Goal: Obtain resource: Download file/media

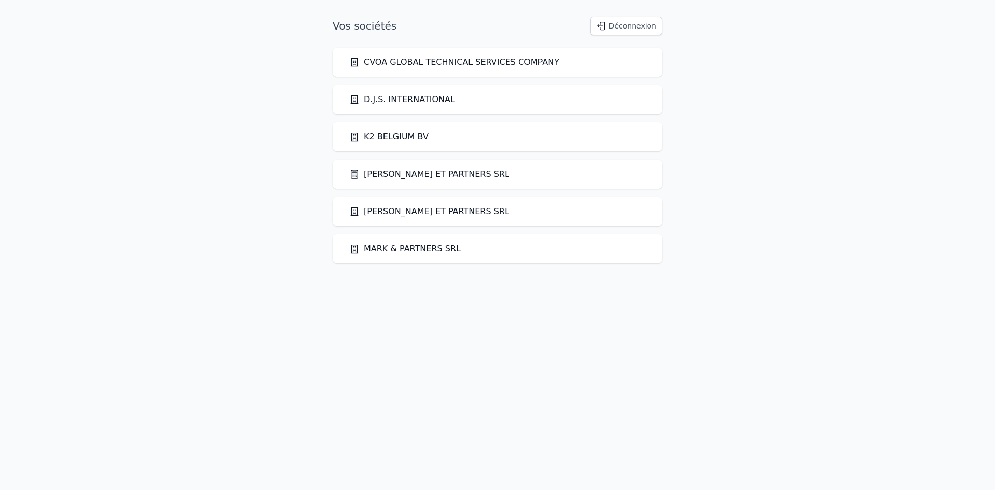
click at [397, 174] on link "[PERSON_NAME] ET PARTNERS SRL" at bounding box center [429, 174] width 160 height 12
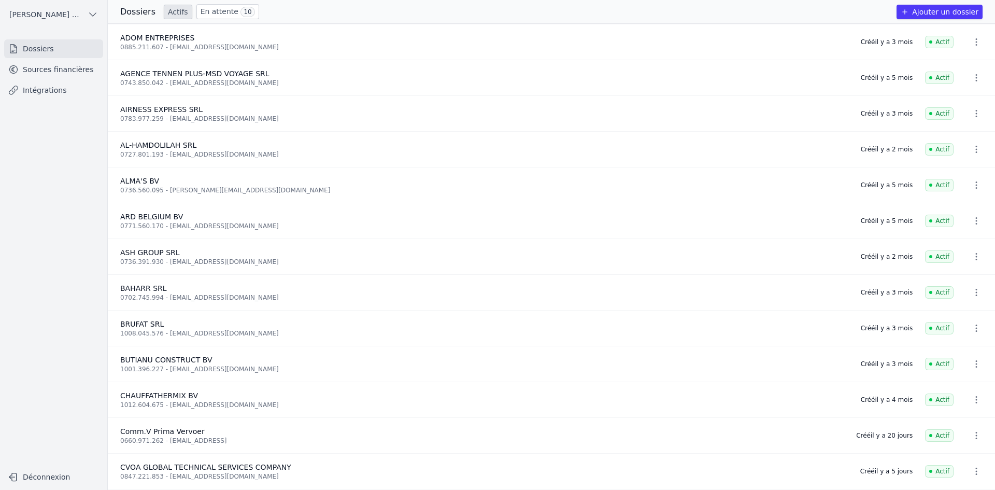
click at [51, 69] on link "Sources financières" at bounding box center [53, 69] width 99 height 19
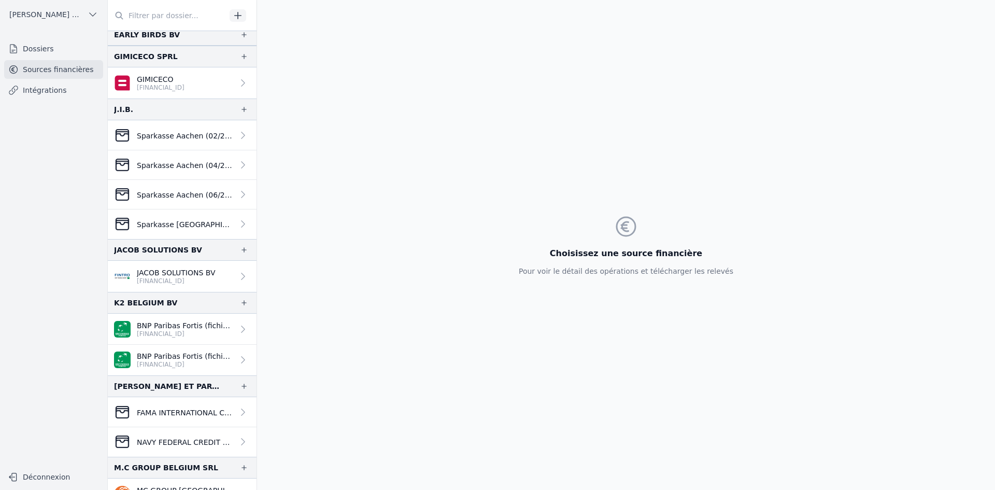
scroll to position [726, 0]
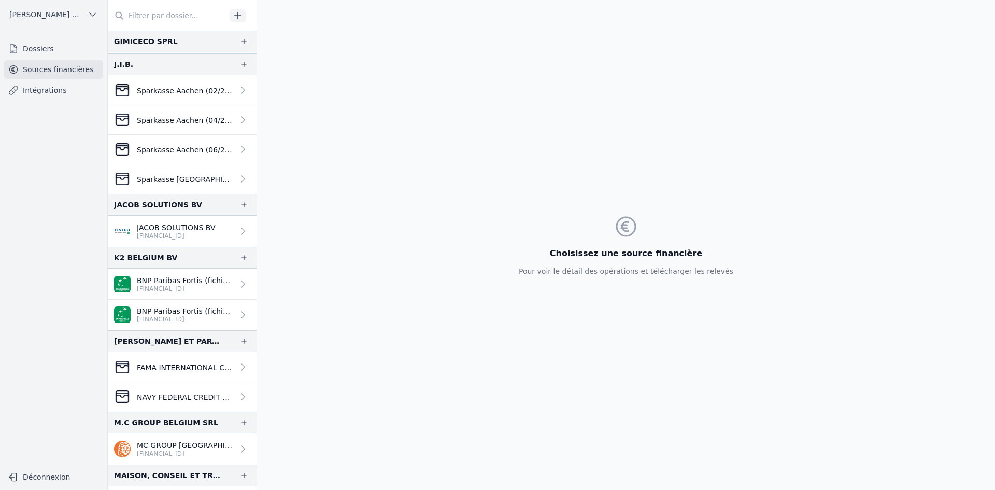
click at [173, 286] on p "[FINANCIAL_ID]" at bounding box center [185, 289] width 97 height 8
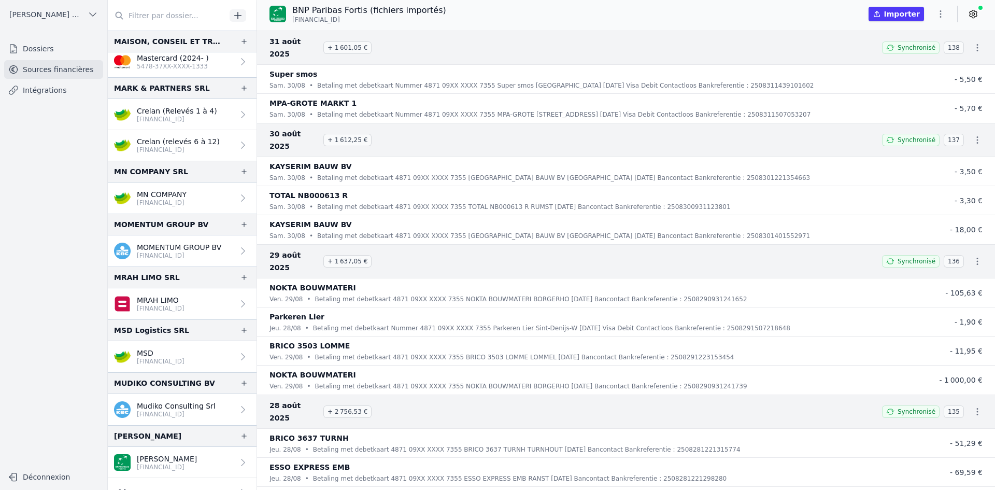
scroll to position [1244, 0]
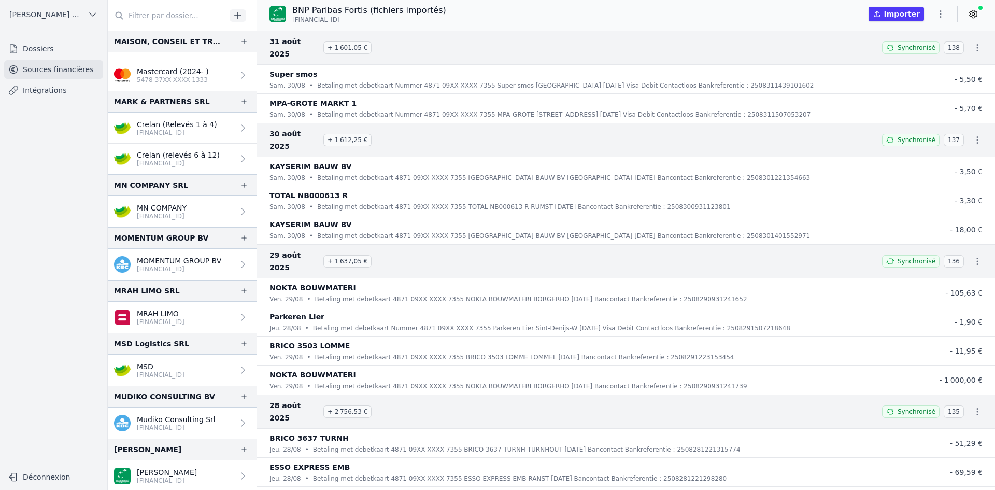
click at [198, 127] on p "Crelan (Relevés 1 à 4)" at bounding box center [177, 124] width 80 height 10
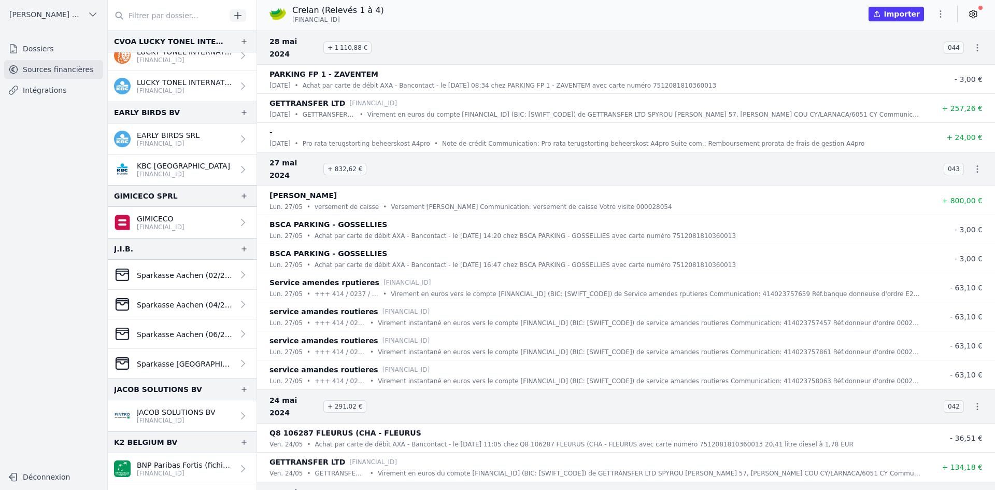
scroll to position [466, 0]
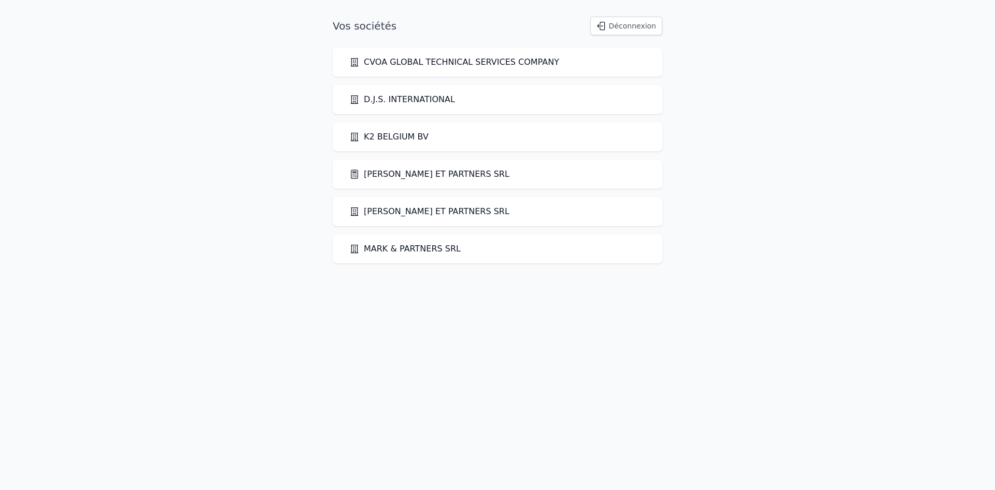
click at [401, 173] on link "[PERSON_NAME] ET PARTNERS SRL" at bounding box center [429, 174] width 160 height 12
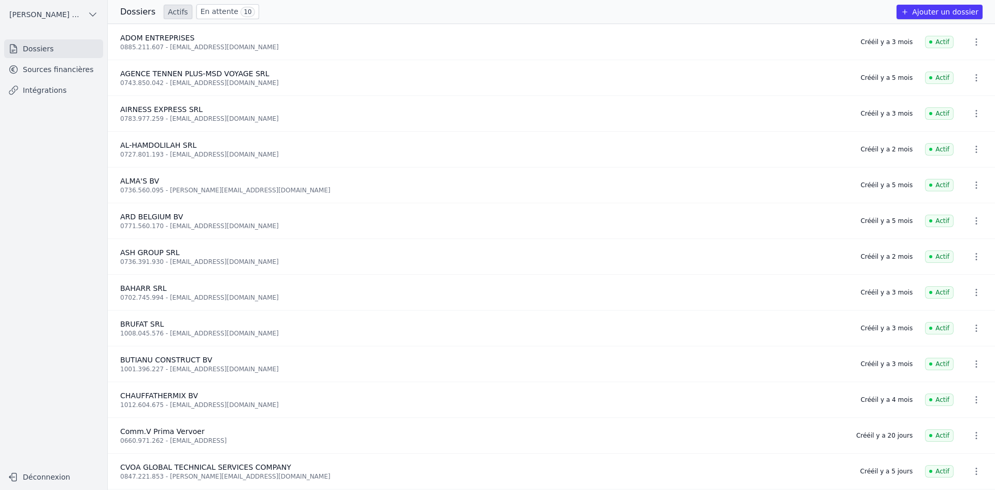
click at [70, 74] on link "Sources financières" at bounding box center [53, 69] width 99 height 19
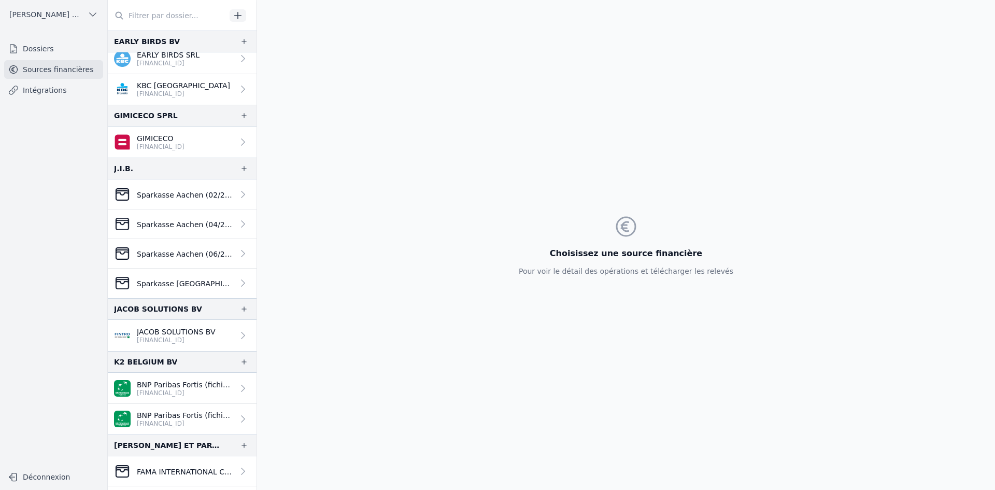
scroll to position [622, 0]
click at [166, 385] on p "BNP Paribas Fortis (fichiers importés)" at bounding box center [185, 384] width 97 height 10
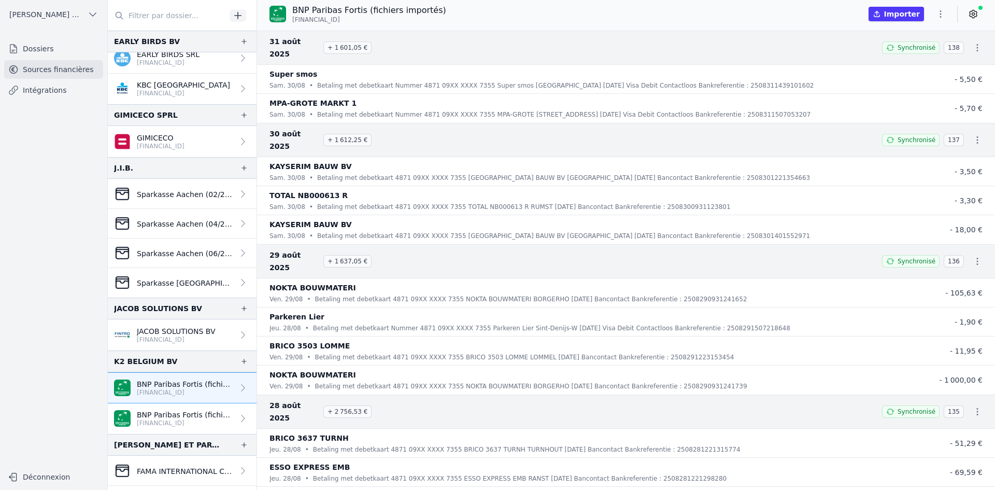
click at [941, 16] on icon "button" at bounding box center [941, 14] width 10 height 10
click at [894, 60] on button "Exporter" at bounding box center [916, 55] width 75 height 19
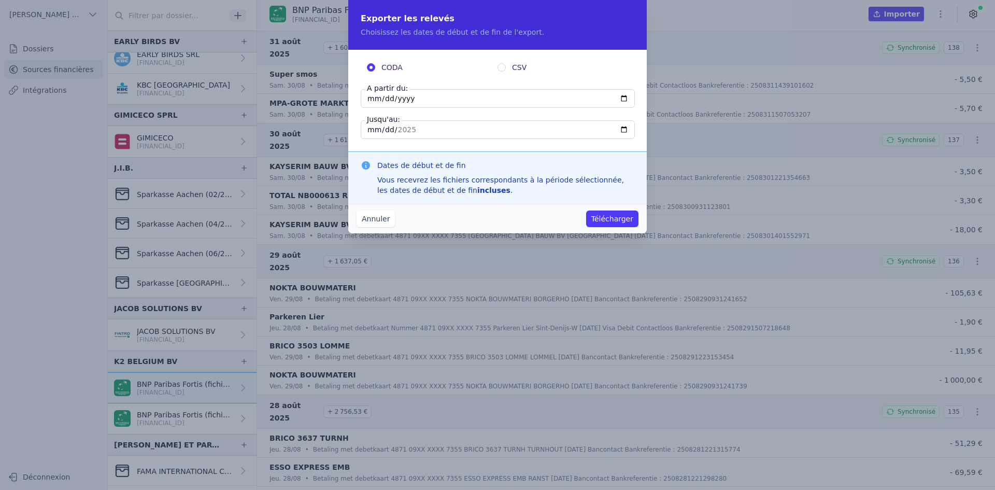
click at [373, 99] on input "[DATE]" at bounding box center [498, 98] width 274 height 19
type input "[DATE]"
click at [611, 217] on button "Télécharger" at bounding box center [612, 218] width 52 height 17
click at [609, 219] on button "Télécharger" at bounding box center [612, 218] width 52 height 17
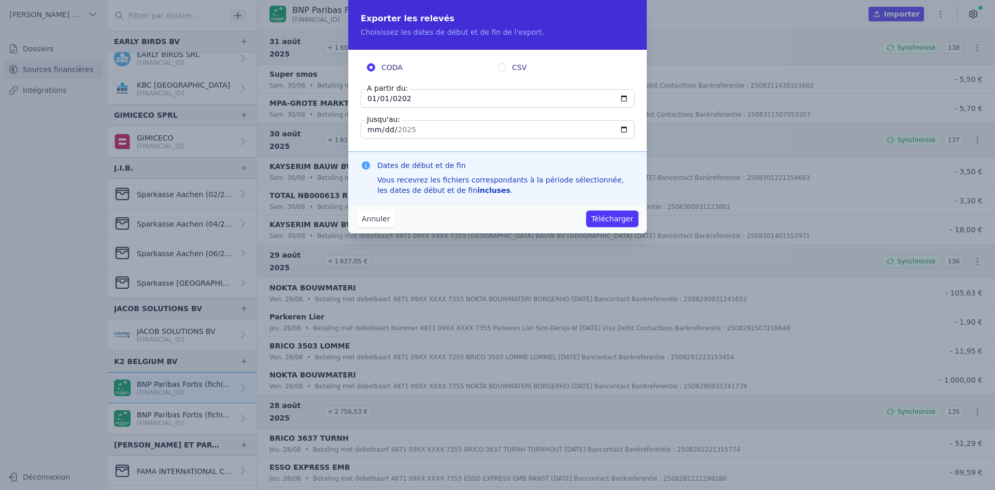
click at [598, 217] on button "Télécharger" at bounding box center [612, 218] width 52 height 17
click at [619, 216] on button "Télécharger" at bounding box center [612, 218] width 52 height 17
click at [605, 218] on button "Télécharger" at bounding box center [612, 218] width 52 height 17
click at [605, 217] on button "Télécharger" at bounding box center [612, 218] width 52 height 17
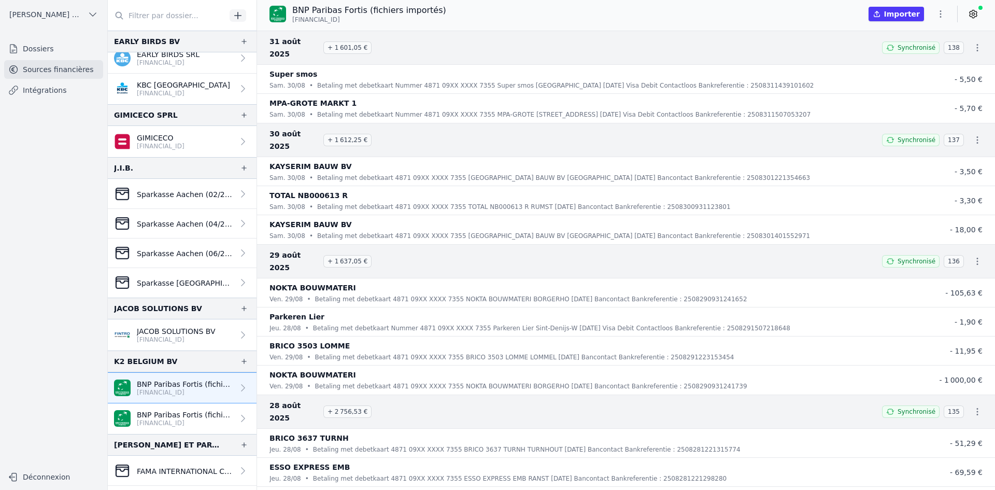
click at [940, 18] on icon "button" at bounding box center [941, 14] width 10 height 10
click at [917, 53] on button "Exporter" at bounding box center [916, 55] width 75 height 19
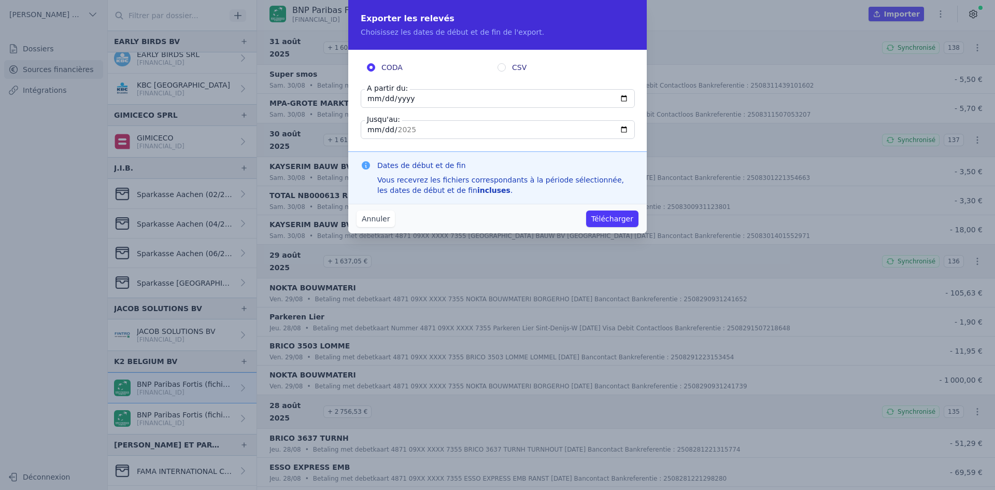
click at [377, 101] on input "[DATE]" at bounding box center [498, 98] width 274 height 19
type input "[DATE]"
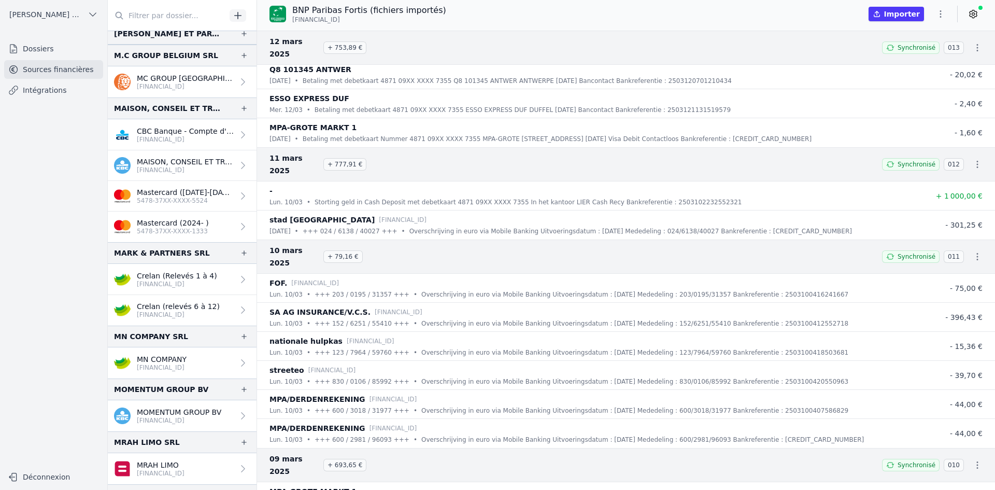
scroll to position [1140, 0]
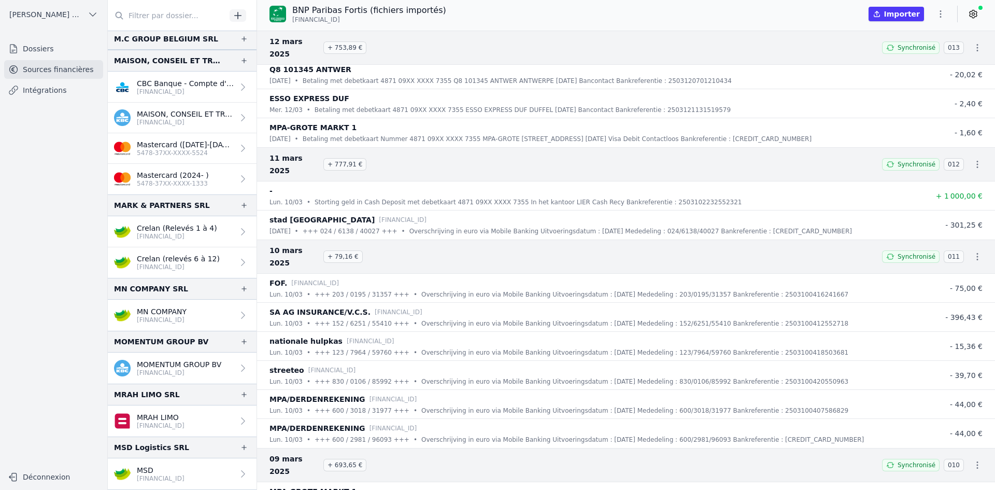
drag, startPoint x: 192, startPoint y: 232, endPoint x: 198, endPoint y: 232, distance: 5.7
click at [192, 232] on p "[FINANCIAL_ID]" at bounding box center [177, 236] width 80 height 8
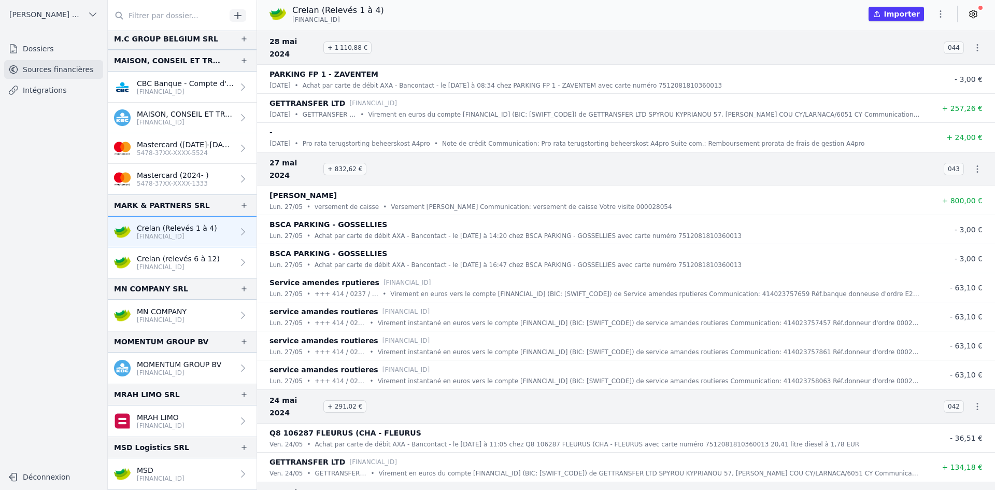
click at [943, 17] on icon "button" at bounding box center [941, 14] width 10 height 10
click at [915, 51] on button "Exporter" at bounding box center [916, 55] width 75 height 19
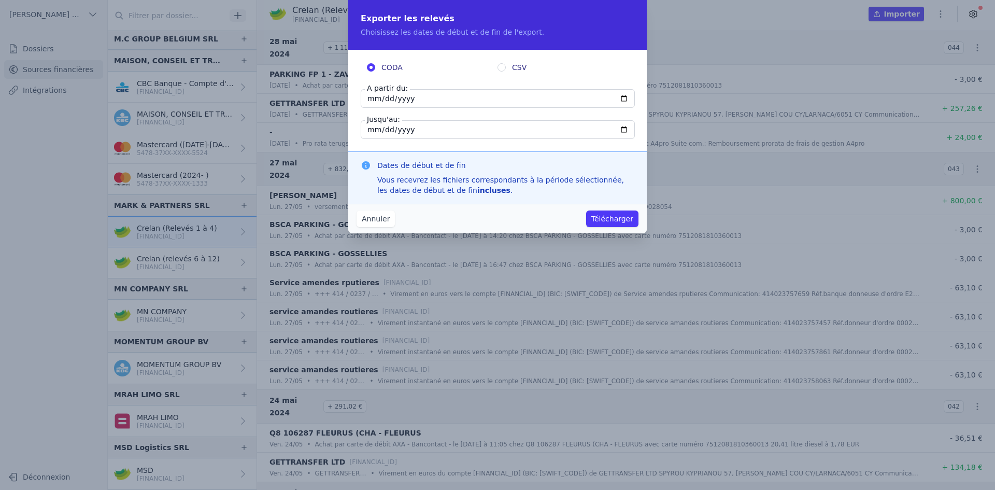
click at [375, 97] on input "[DATE]" at bounding box center [498, 98] width 274 height 19
type input "[DATE]"
click at [618, 220] on button "Télécharger" at bounding box center [612, 218] width 52 height 17
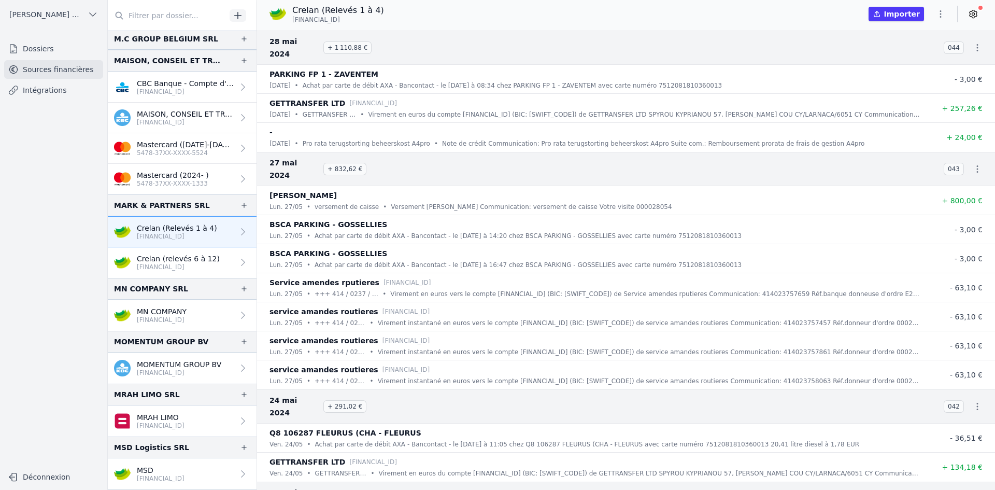
click at [180, 265] on p "[FINANCIAL_ID]" at bounding box center [178, 267] width 83 height 8
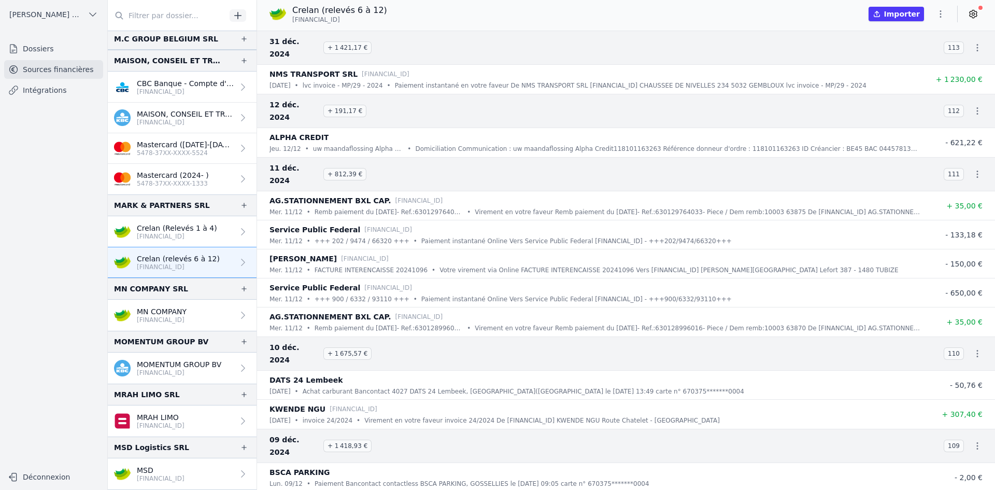
click at [939, 15] on icon "button" at bounding box center [941, 14] width 10 height 10
drag, startPoint x: 993, startPoint y: 55, endPoint x: 936, endPoint y: 149, distance: 110.0
click at [995, 310] on div at bounding box center [497, 245] width 995 height 490
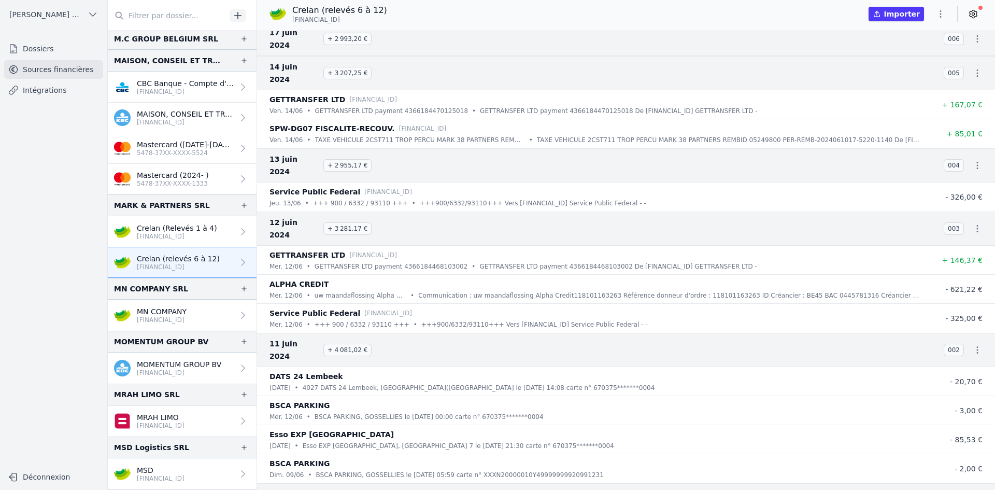
scroll to position [11894, 0]
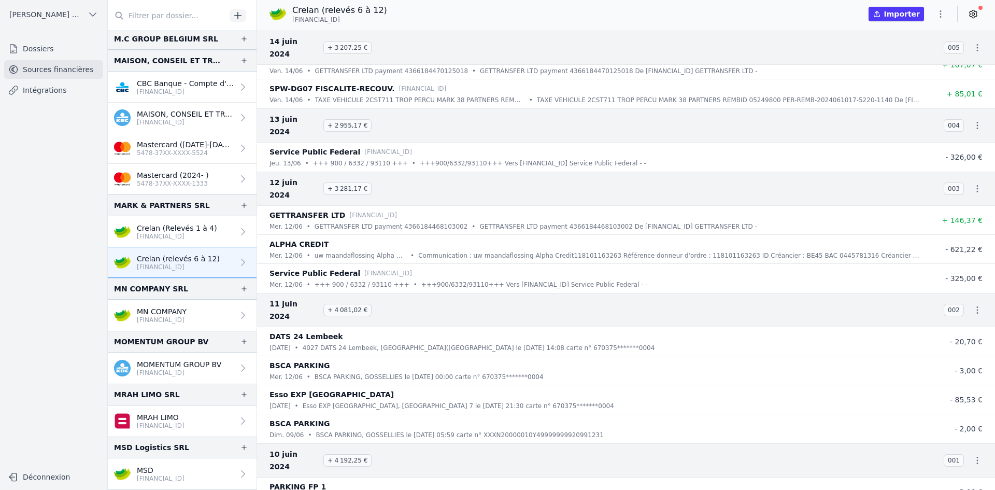
click at [941, 18] on icon "button" at bounding box center [941, 14] width 10 height 10
click at [902, 58] on button "Exporter" at bounding box center [916, 55] width 75 height 19
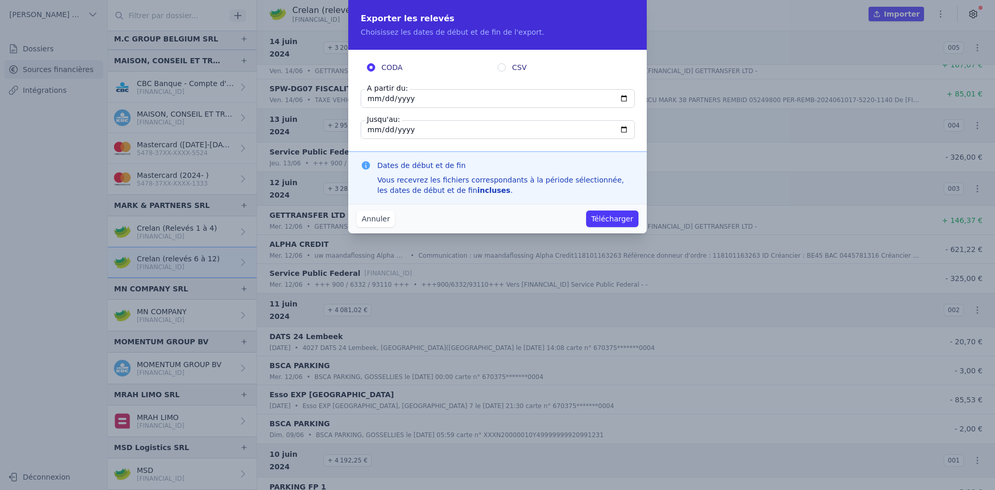
click at [372, 101] on input "[DATE]" at bounding box center [498, 98] width 274 height 19
type input "[DATE]"
click at [601, 214] on button "Télécharger" at bounding box center [612, 218] width 52 height 17
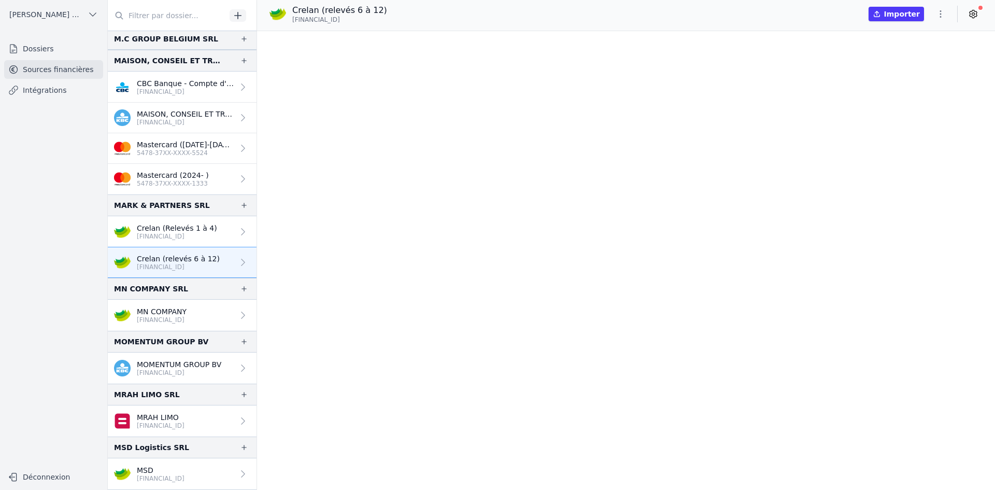
scroll to position [0, 0]
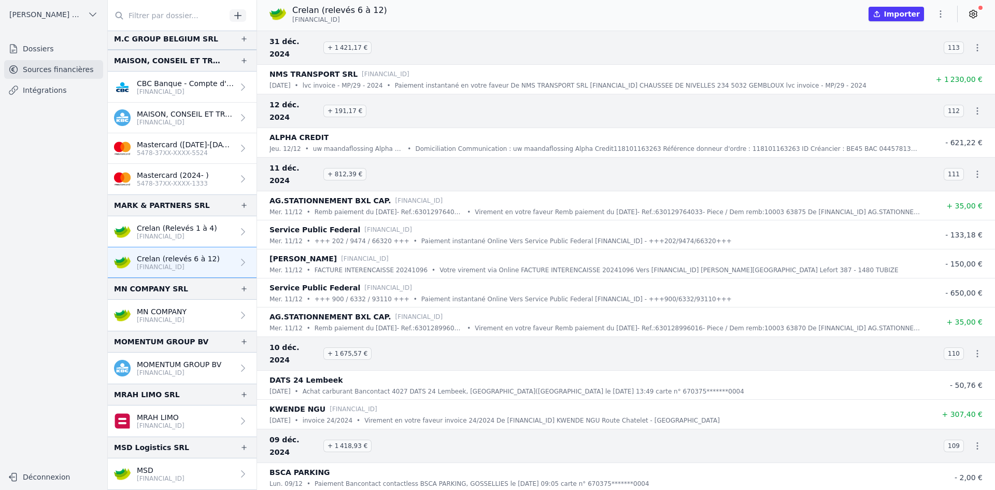
click at [940, 18] on icon "button" at bounding box center [941, 14] width 10 height 10
click at [898, 53] on button "Exporter" at bounding box center [916, 55] width 75 height 19
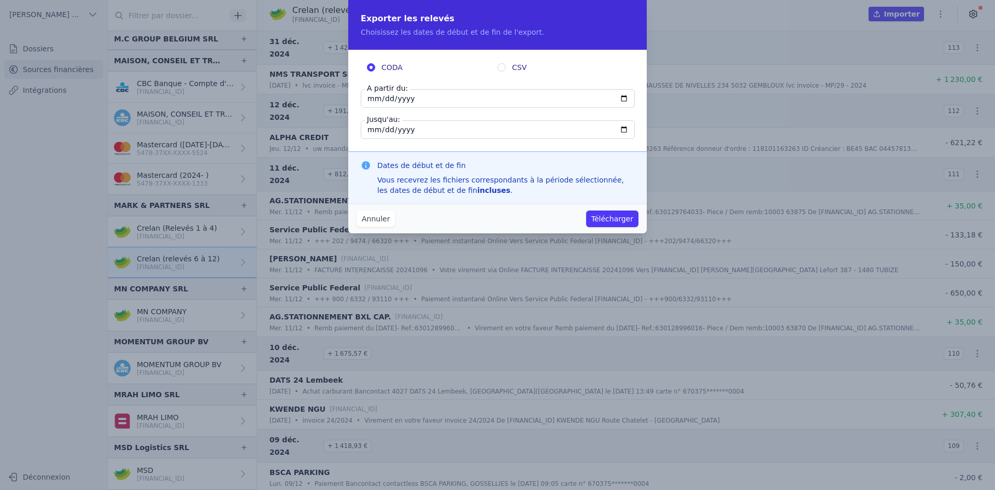
click at [371, 98] on input "[DATE]" at bounding box center [498, 98] width 274 height 19
type input "[DATE]"
click at [617, 220] on button "Télécharger" at bounding box center [612, 218] width 52 height 17
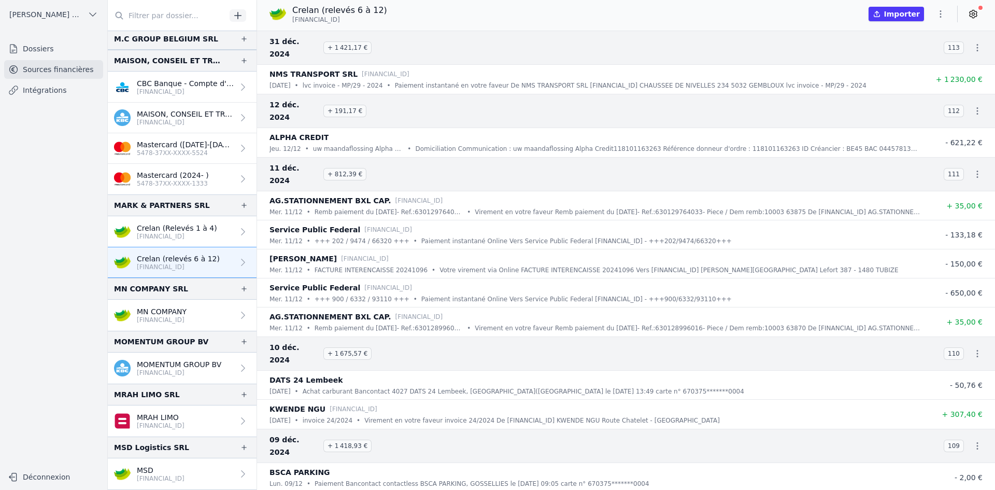
drag, startPoint x: 210, startPoint y: 231, endPoint x: 189, endPoint y: 230, distance: 21.8
click at [210, 231] on link "Crelan (Relevés 1 à 4) [FINANCIAL_ID]" at bounding box center [182, 231] width 149 height 31
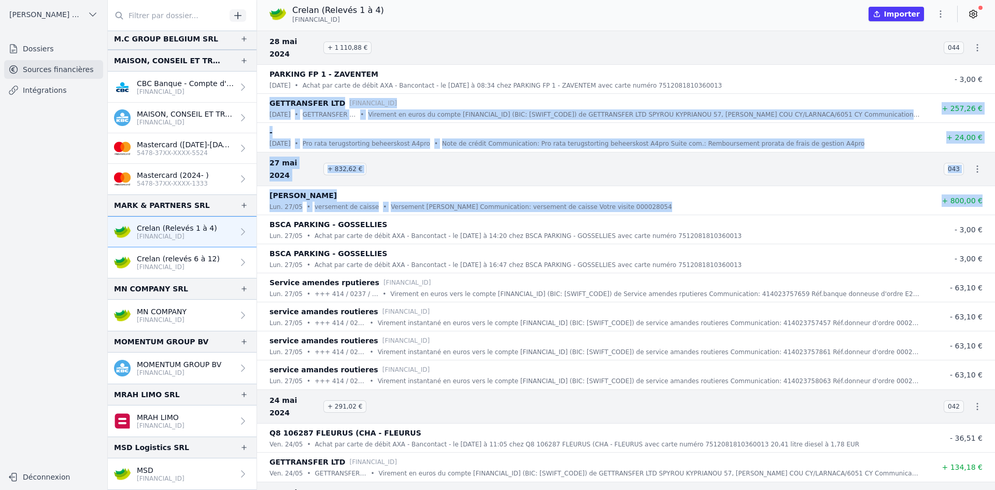
drag, startPoint x: 989, startPoint y: 76, endPoint x: 994, endPoint y: 175, distance: 99.1
click at [995, 186] on nav "28 mai 2024 + 1 110,88 € 044 PARKING FP 1 - ZAVENTEM [DATE] • Achat par carte d…" at bounding box center [626, 260] width 738 height 459
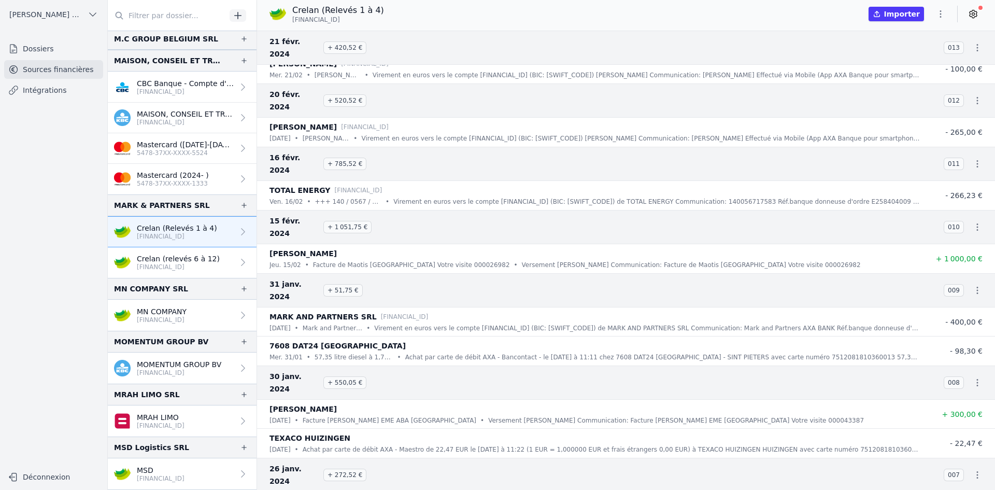
scroll to position [2597, 0]
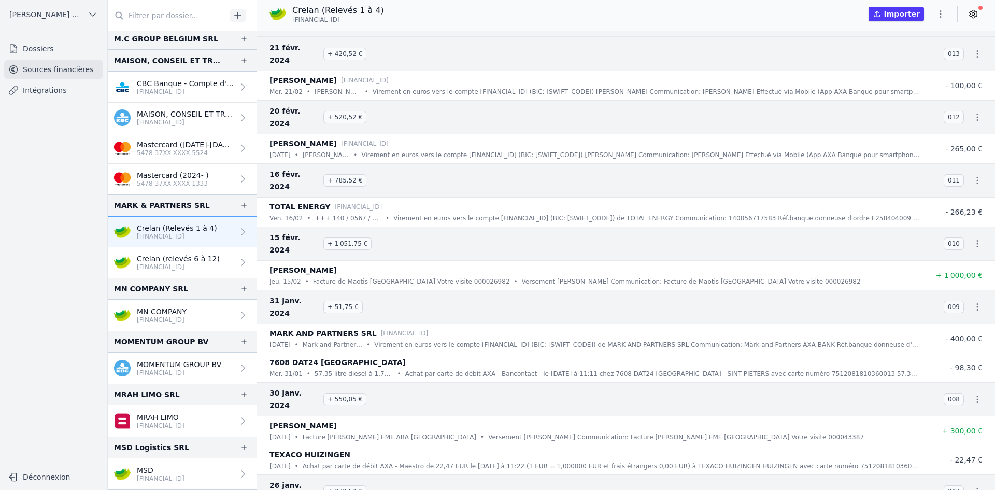
click at [936, 14] on icon "button" at bounding box center [941, 14] width 10 height 10
click at [921, 55] on button "Exporter" at bounding box center [916, 55] width 75 height 19
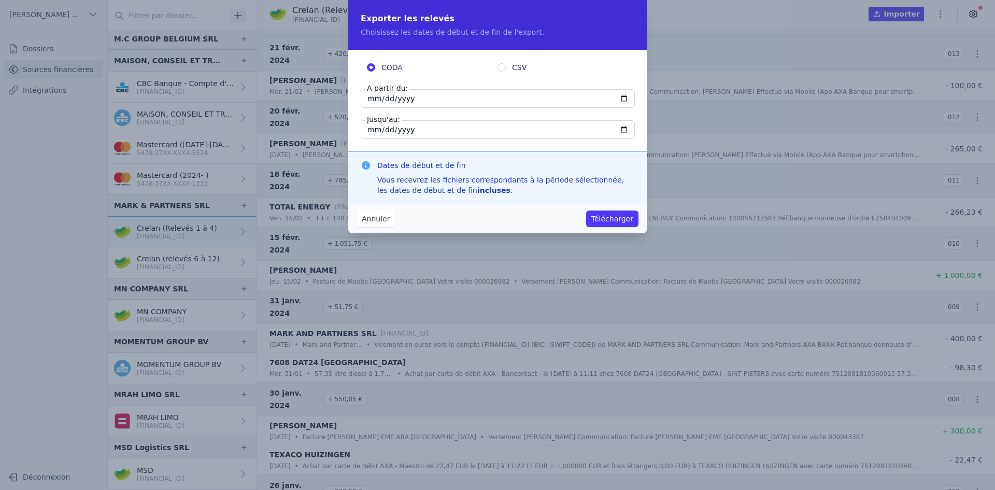
click at [374, 100] on input "[DATE]" at bounding box center [498, 98] width 274 height 19
type input "[DATE]"
click at [618, 216] on button "Télécharger" at bounding box center [612, 218] width 52 height 17
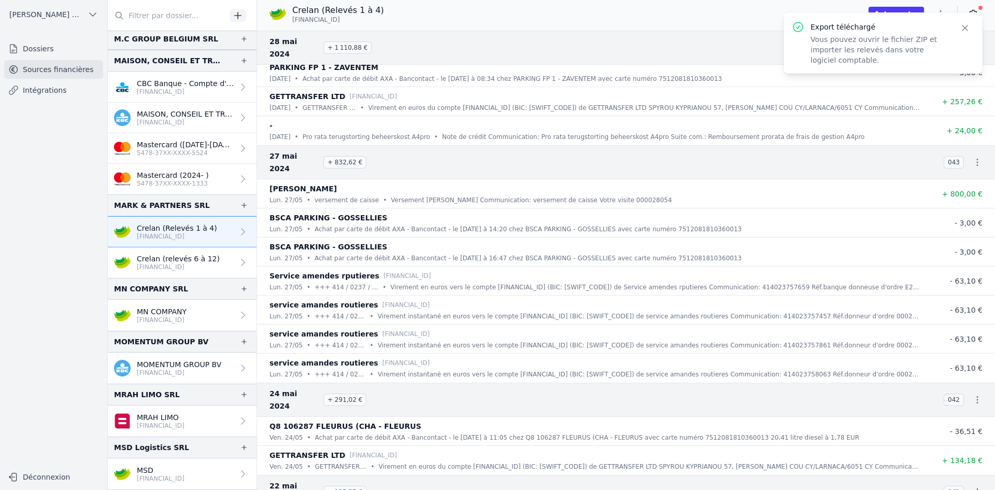
scroll to position [0, 0]
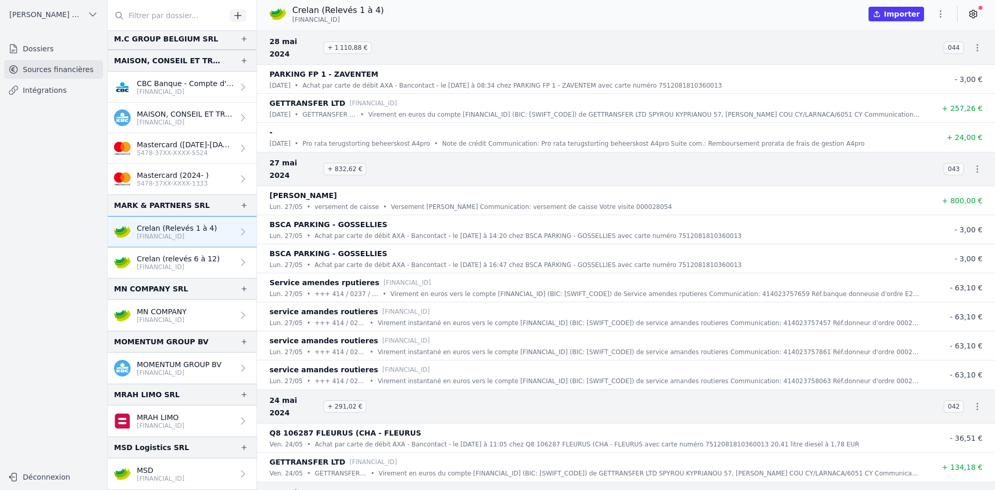
click at [188, 263] on p "[FINANCIAL_ID]" at bounding box center [178, 267] width 83 height 8
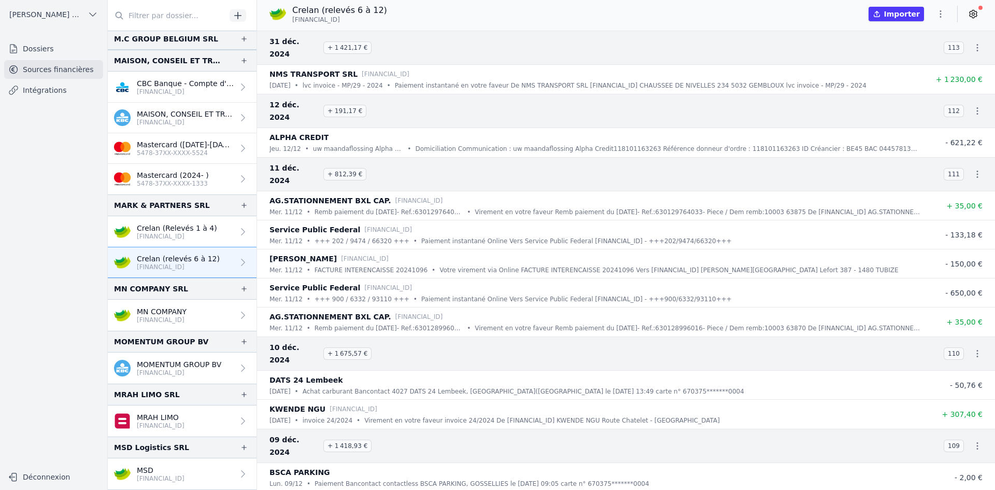
click at [938, 11] on icon "button" at bounding box center [941, 14] width 10 height 10
click at [904, 54] on button "Exporter" at bounding box center [916, 55] width 75 height 19
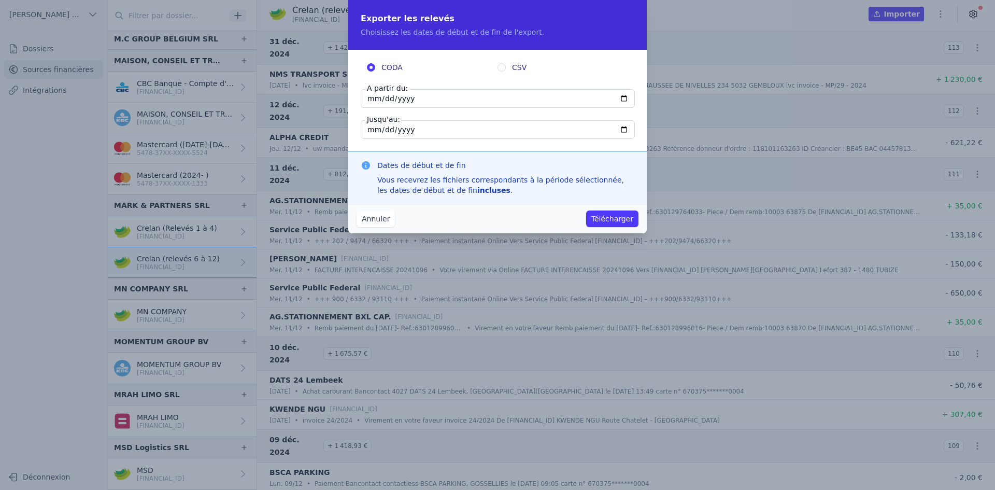
click at [372, 95] on input "[DATE]" at bounding box center [498, 98] width 274 height 19
type input "[DATE]"
click at [611, 214] on button "Télécharger" at bounding box center [612, 218] width 52 height 17
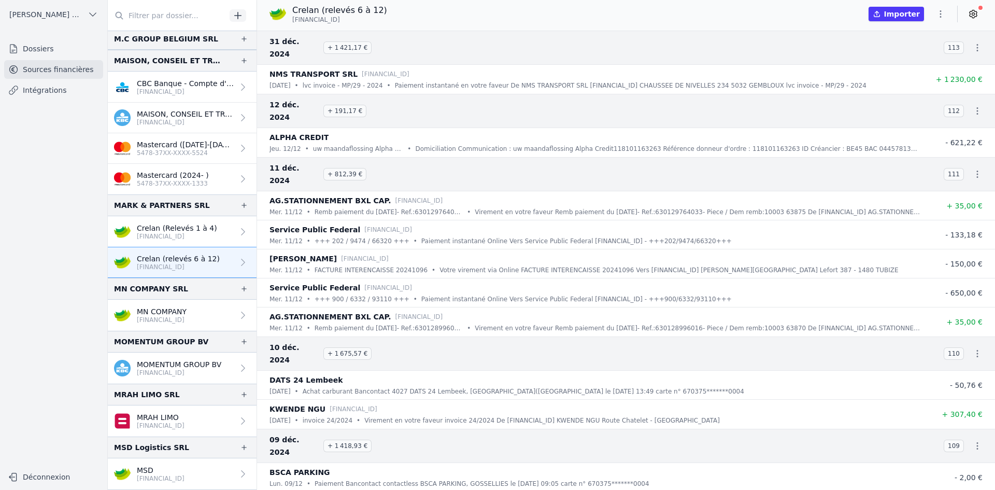
click at [941, 10] on icon "button" at bounding box center [941, 14] width 10 height 10
click at [894, 50] on button "Exporter" at bounding box center [916, 55] width 75 height 19
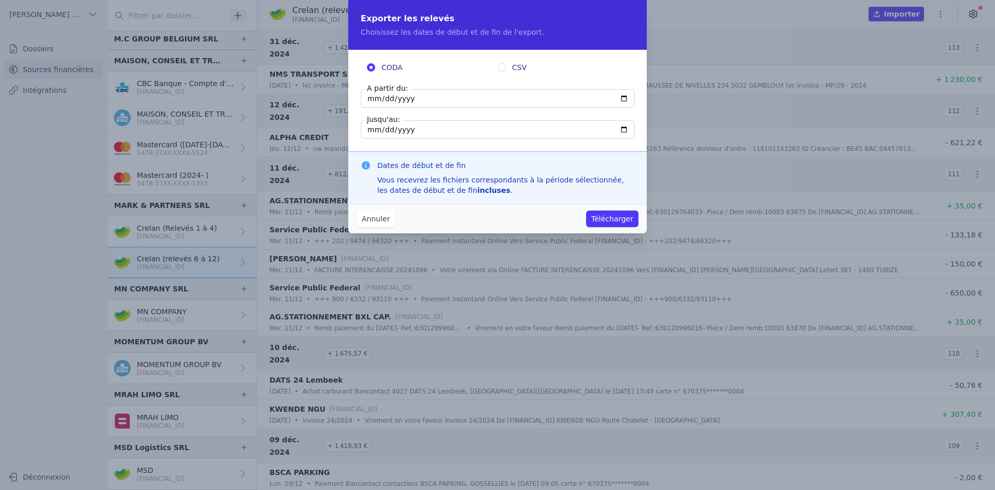
click at [373, 101] on input "[DATE]" at bounding box center [498, 98] width 274 height 19
type input "[DATE]"
click at [602, 217] on button "Télécharger" at bounding box center [612, 218] width 52 height 17
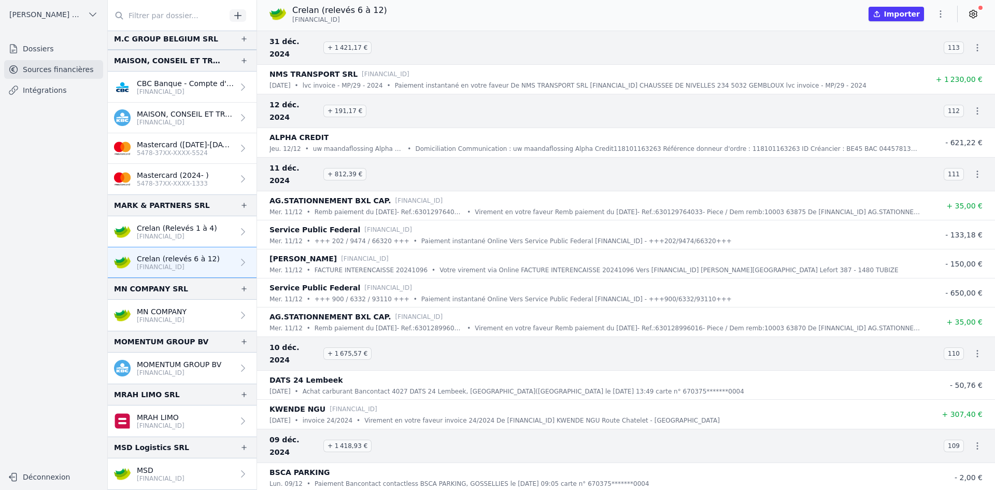
click at [181, 238] on p "[FINANCIAL_ID]" at bounding box center [177, 236] width 80 height 8
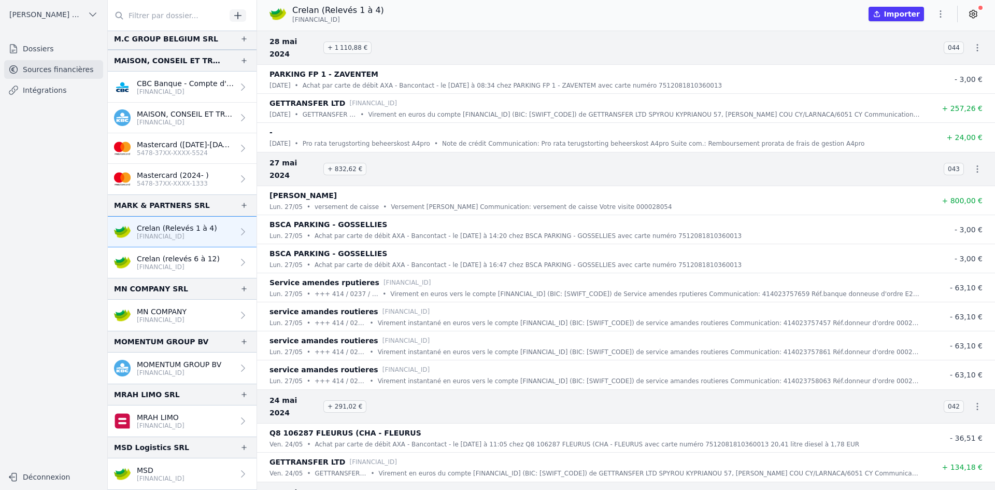
click at [945, 17] on icon "button" at bounding box center [941, 14] width 10 height 10
click at [917, 52] on button "Exporter" at bounding box center [916, 55] width 75 height 19
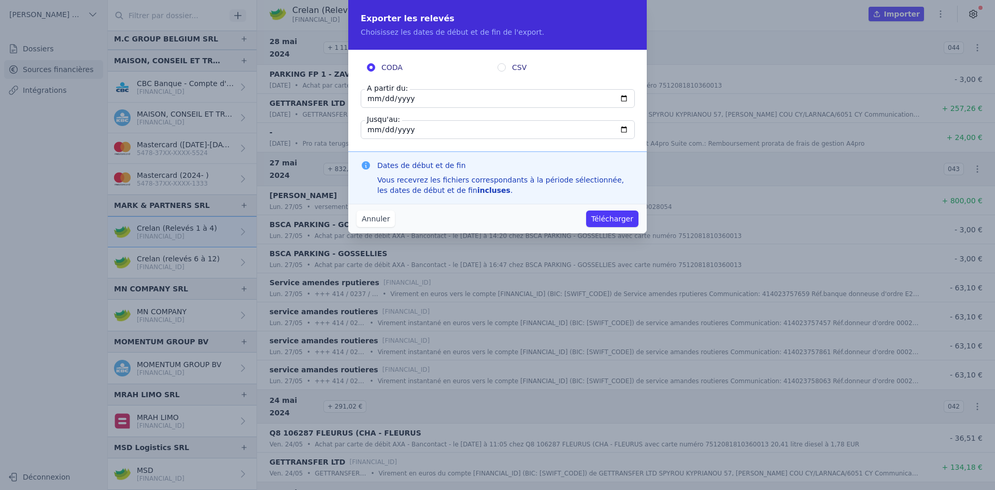
click at [372, 101] on input "[DATE]" at bounding box center [498, 98] width 274 height 19
type input "[DATE]"
click at [603, 217] on button "Télécharger" at bounding box center [612, 218] width 52 height 17
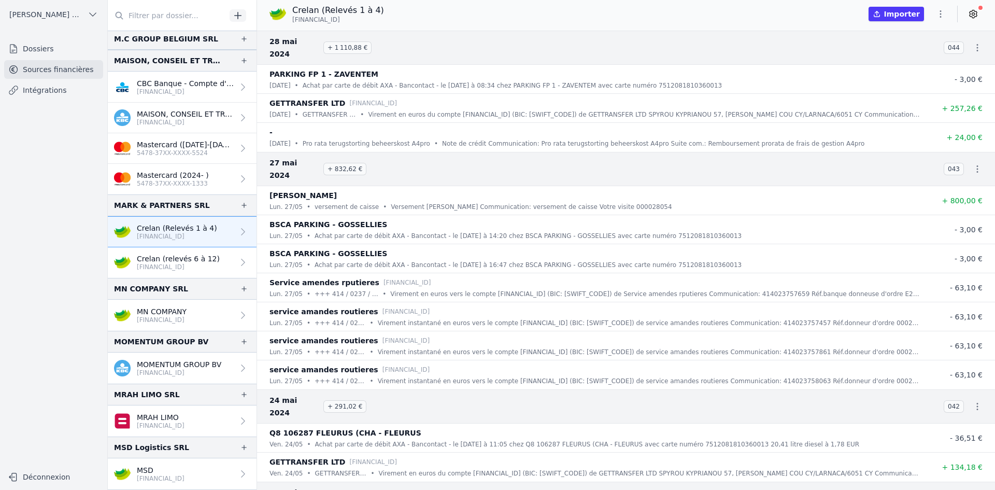
click at [157, 257] on p "Crelan (relevés 6 à 12)" at bounding box center [178, 258] width 83 height 10
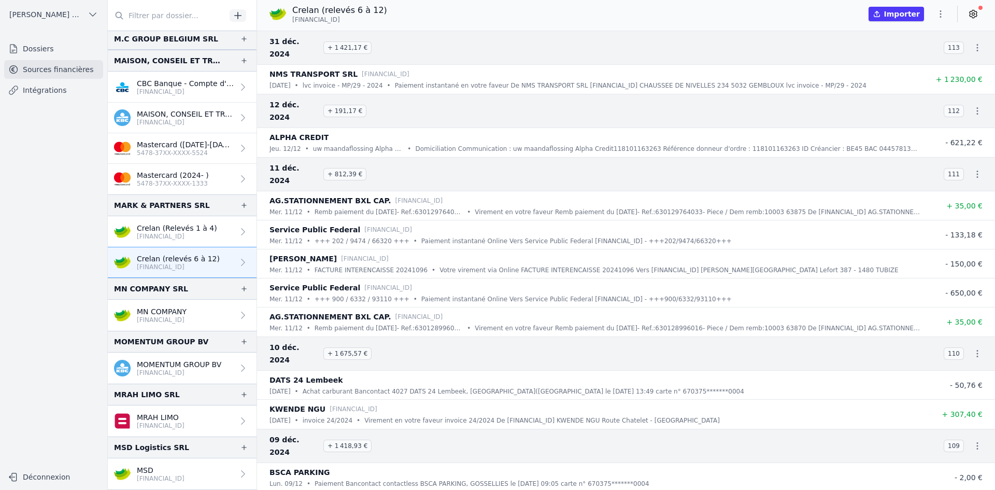
click at [936, 13] on icon "button" at bounding box center [941, 14] width 10 height 10
click at [895, 58] on button "Exporter" at bounding box center [916, 55] width 75 height 19
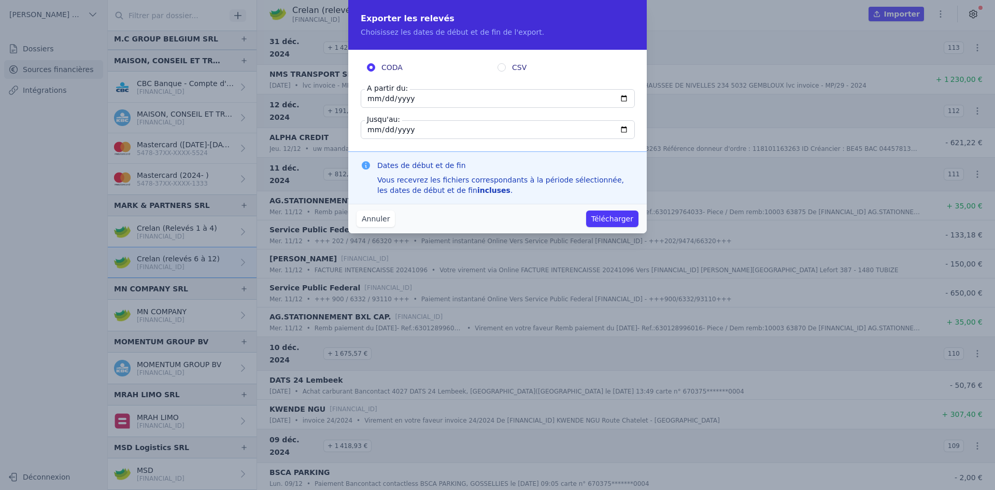
click at [368, 97] on input "[DATE]" at bounding box center [498, 98] width 274 height 19
type input "[DATE]"
click at [604, 219] on button "Télécharger" at bounding box center [612, 218] width 52 height 17
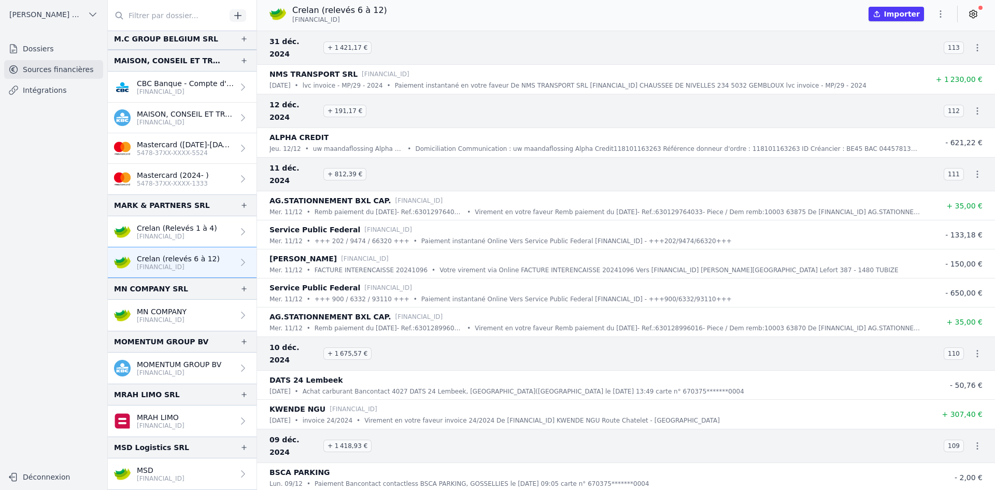
click at [203, 229] on p "Crelan (Relevés 1 à 4)" at bounding box center [177, 228] width 80 height 10
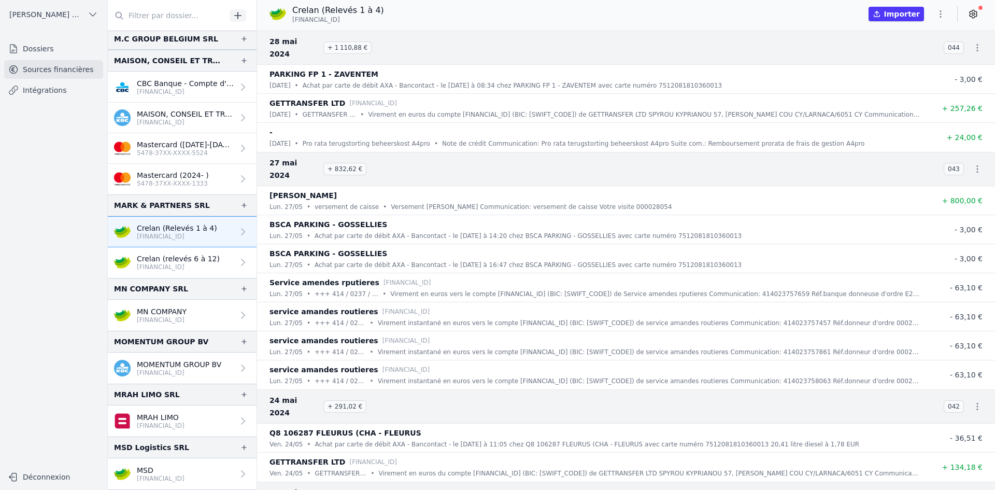
click at [216, 267] on link "Crelan (relevés 6 à 12) [FINANCIAL_ID]" at bounding box center [182, 262] width 149 height 31
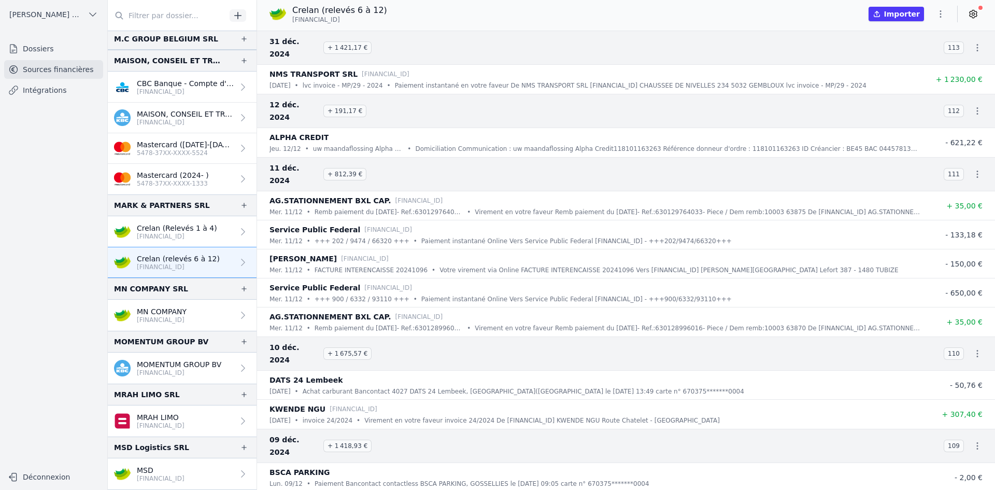
click at [187, 261] on p "Crelan (relevés 6 à 12)" at bounding box center [178, 258] width 83 height 10
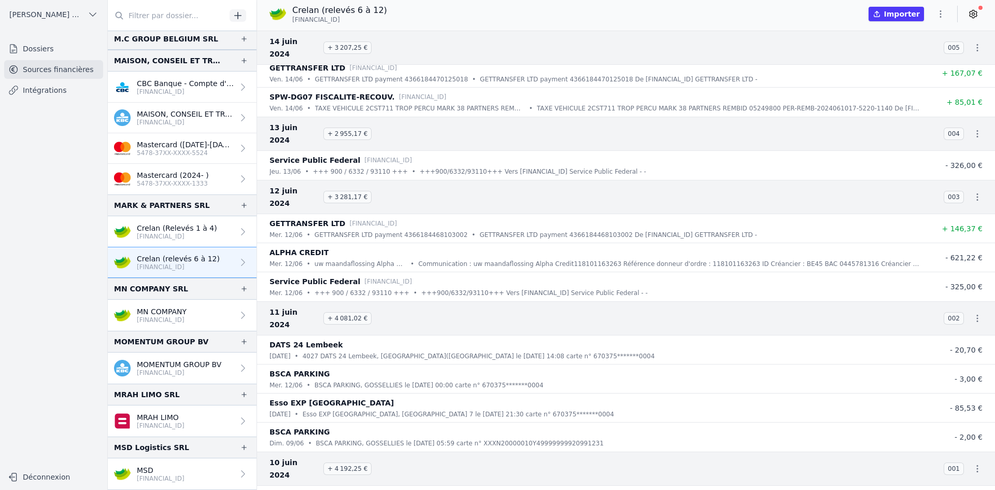
scroll to position [13730, 0]
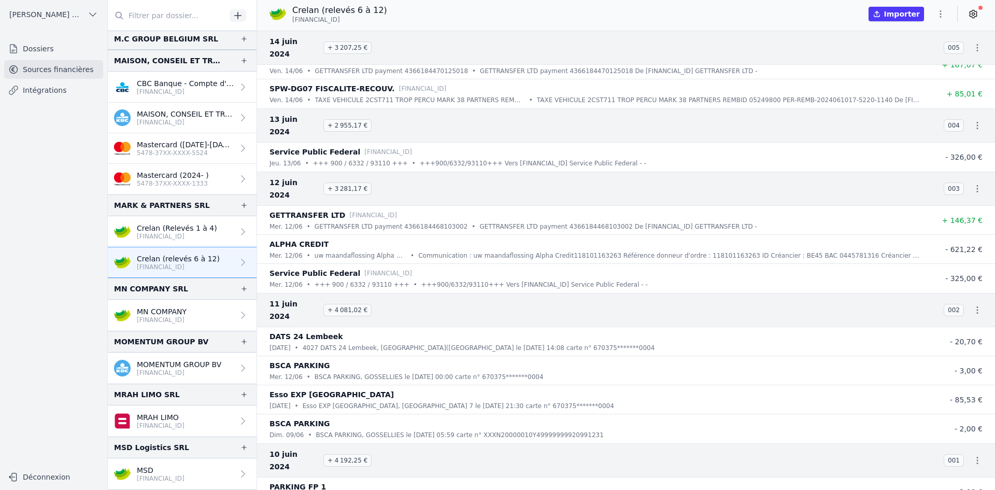
click at [174, 231] on p "Crelan (Relevés 1 à 4)" at bounding box center [177, 228] width 80 height 10
